Goal: Task Accomplishment & Management: Use online tool/utility

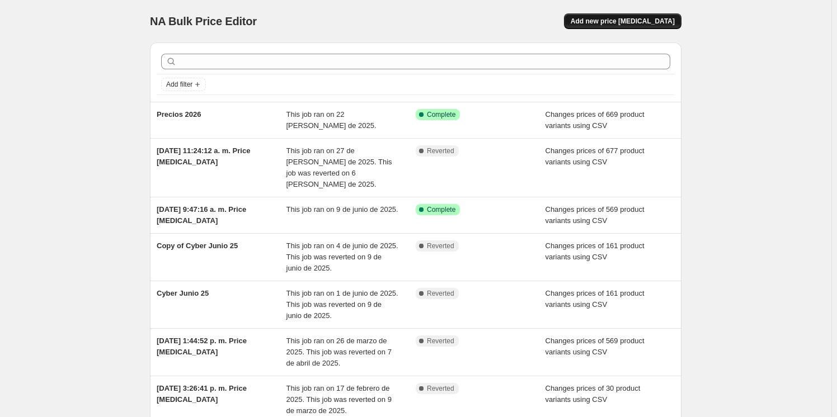
click at [645, 21] on span "Add new price change job" at bounding box center [622, 21] width 104 height 9
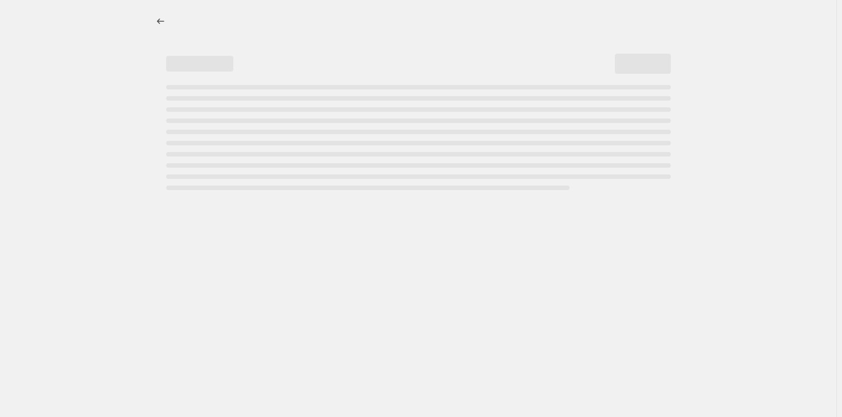
select select "percentage"
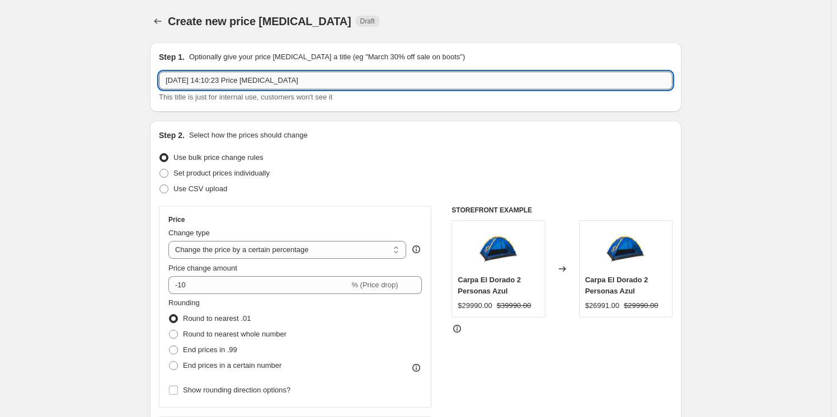
click at [305, 78] on input "1 oct 2025, 14:10:23 Price change job" at bounding box center [415, 81] width 513 height 18
type input "C"
type input "Precios Cyber Octubre 2025"
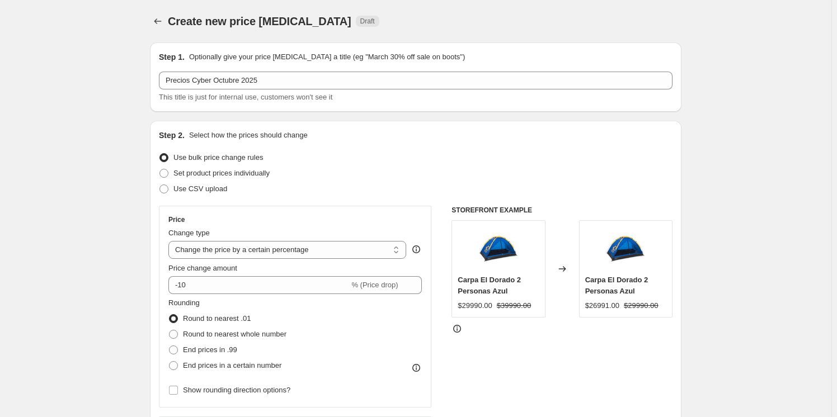
click at [315, 99] on span "This title is just for internal use, customers won't see it" at bounding box center [245, 97] width 173 height 8
click at [172, 186] on label "Use CSV upload" at bounding box center [193, 189] width 68 height 16
click at [160, 185] on input "Use CSV upload" at bounding box center [159, 185] width 1 height 1
radio input "true"
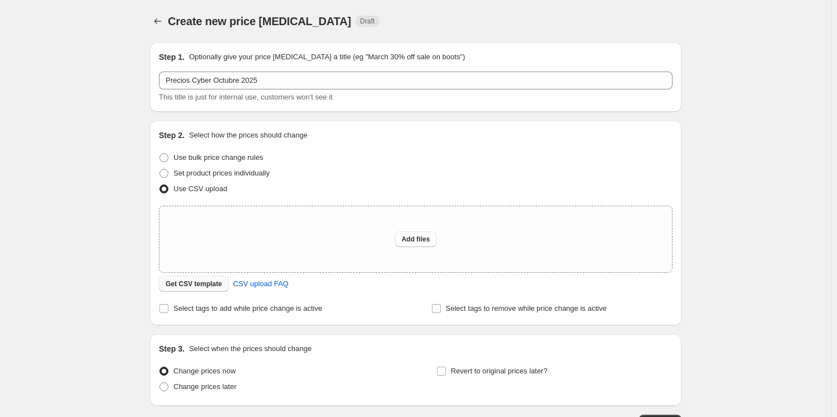
click at [178, 286] on span "Get CSV template" at bounding box center [194, 284] width 56 height 9
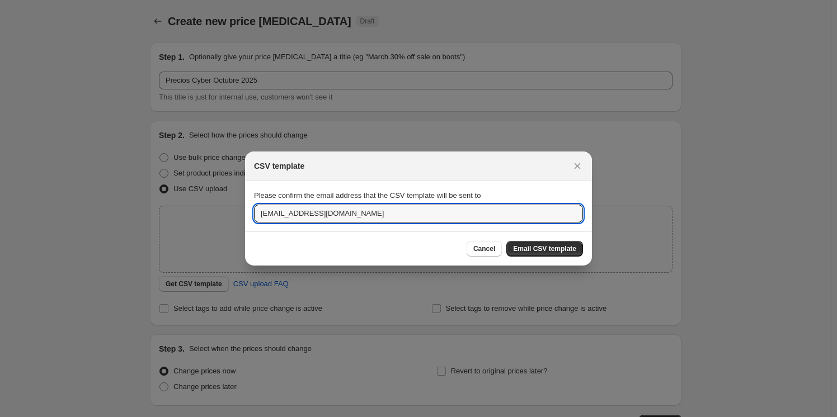
drag, startPoint x: 368, startPoint y: 217, endPoint x: 217, endPoint y: 209, distance: 151.2
type input "vbrintrup@ibyk.cl"
click at [535, 250] on span "Email CSV template" at bounding box center [544, 248] width 63 height 9
